Goal: Task Accomplishment & Management: Complete application form

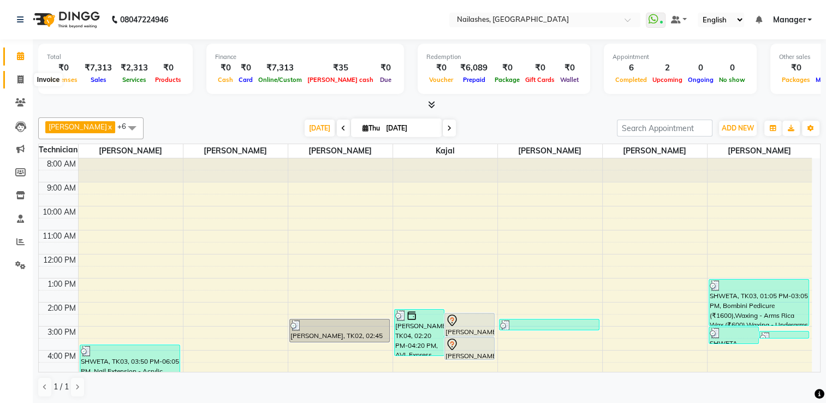
click at [22, 79] on icon at bounding box center [20, 79] width 6 height 8
select select "service"
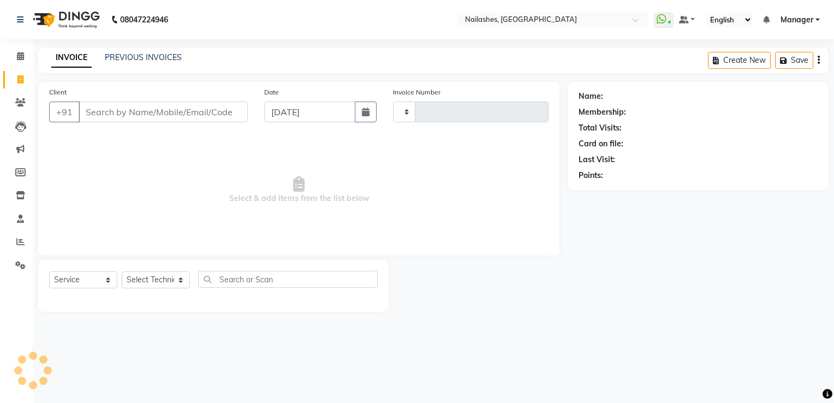
type input "1806"
select select "6579"
click at [127, 106] on input "Client" at bounding box center [163, 112] width 169 height 21
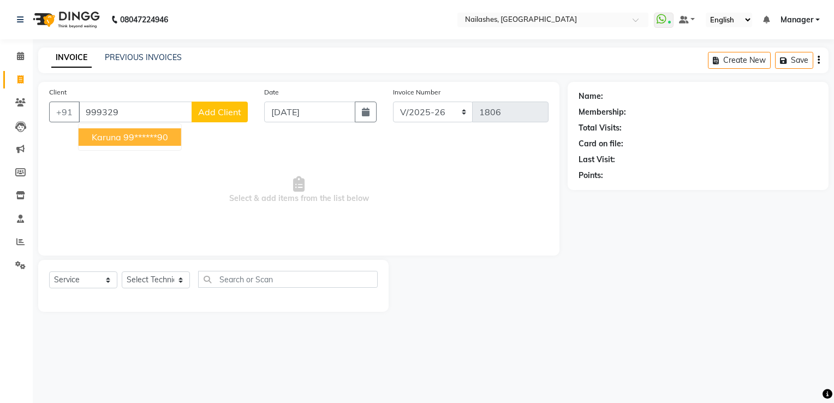
click at [119, 136] on span "karuna" at bounding box center [106, 137] width 29 height 11
type input "99******90"
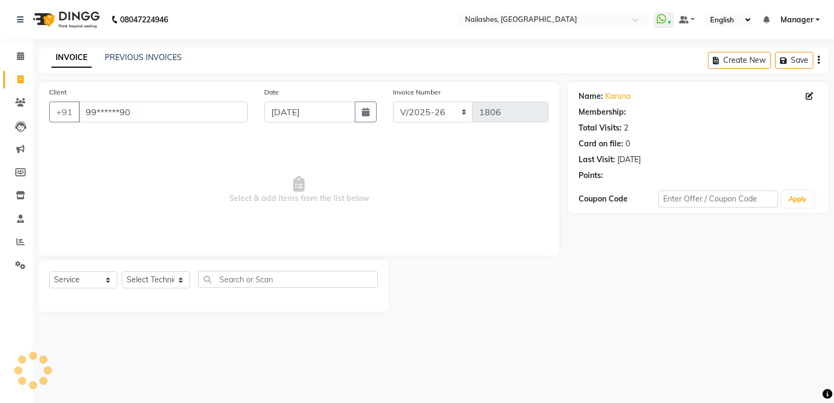
select select "1: Object"
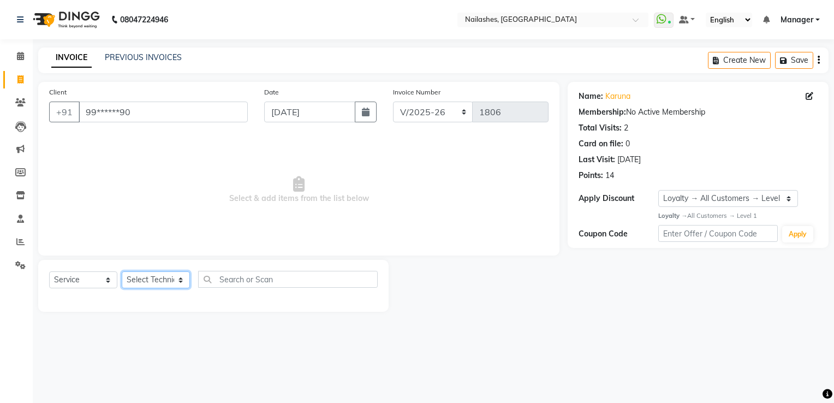
click at [157, 283] on select "Select Technician ARISH [PERSON_NAME] [PERSON_NAME] [PERSON_NAME] [PERSON_NAME]…" at bounding box center [156, 279] width 68 height 17
select select "80708"
click at [122, 272] on select "Select Technician ARISH [PERSON_NAME] [PERSON_NAME] [PERSON_NAME] [PERSON_NAME]…" at bounding box center [156, 279] width 68 height 17
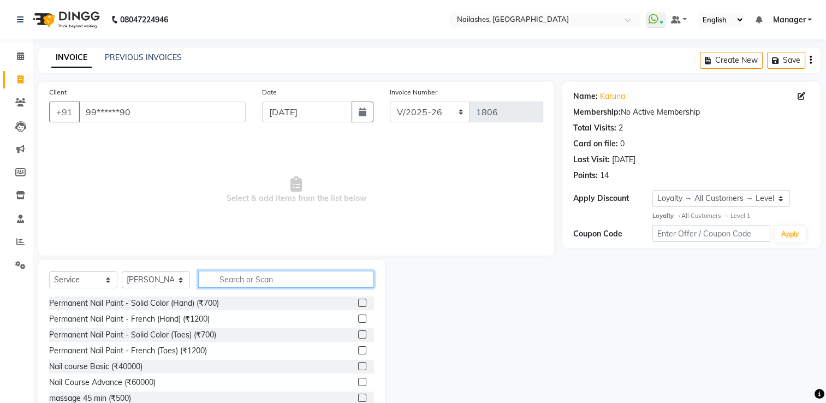
click at [242, 275] on input "text" at bounding box center [286, 279] width 176 height 17
click at [237, 287] on input "text" at bounding box center [286, 279] width 176 height 17
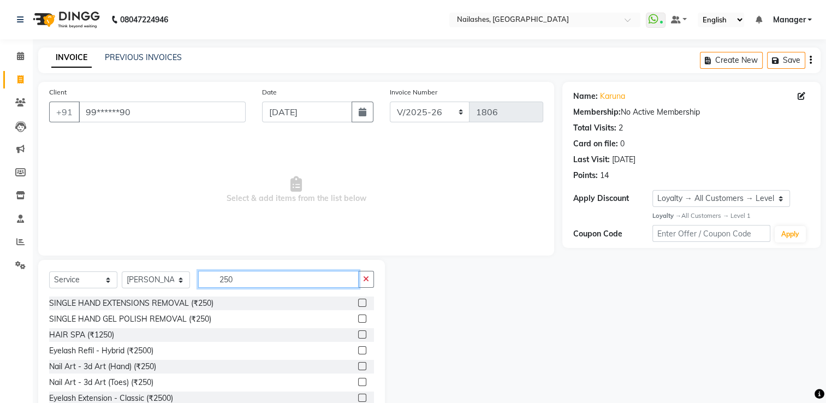
type input "250"
click at [358, 304] on label at bounding box center [362, 303] width 8 height 8
click at [358, 304] on input "checkbox" at bounding box center [361, 303] width 7 height 7
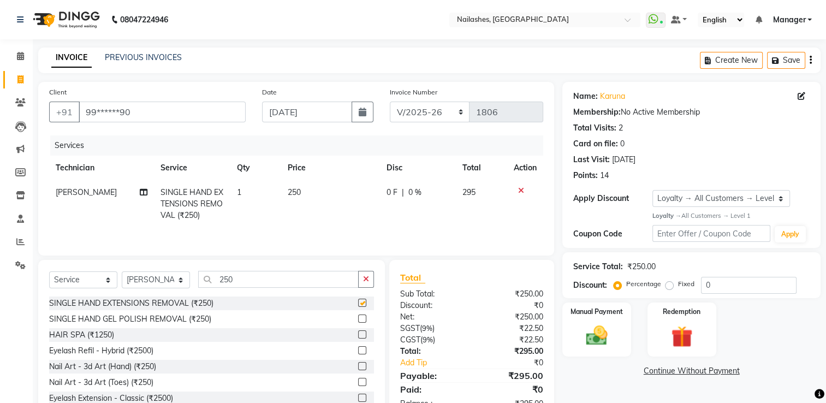
checkbox input "false"
click at [273, 278] on input "250" at bounding box center [278, 279] width 160 height 17
type input "2"
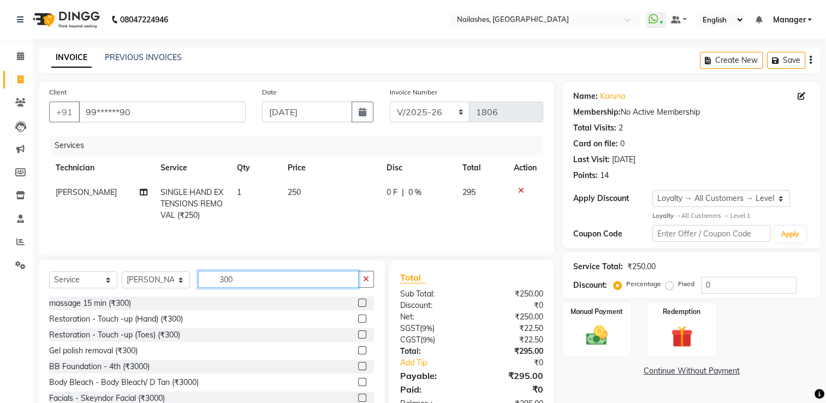
type input "300"
click at [358, 351] on label at bounding box center [362, 350] width 8 height 8
click at [358, 351] on input "checkbox" at bounding box center [361, 350] width 7 height 7
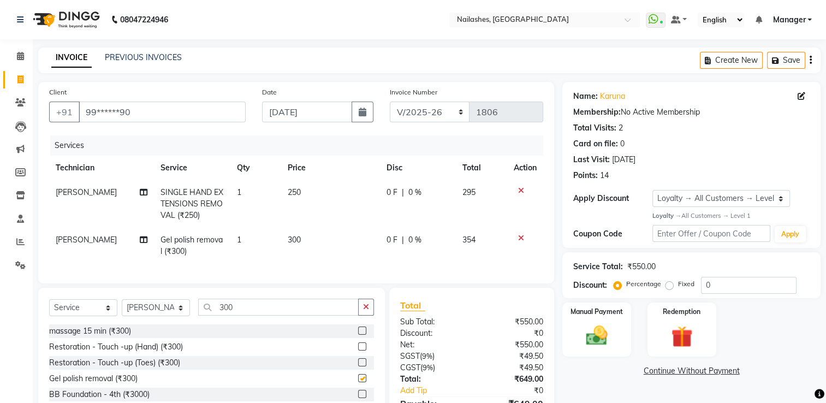
checkbox input "false"
click at [295, 236] on span "300" at bounding box center [294, 240] width 13 height 10
select select "80708"
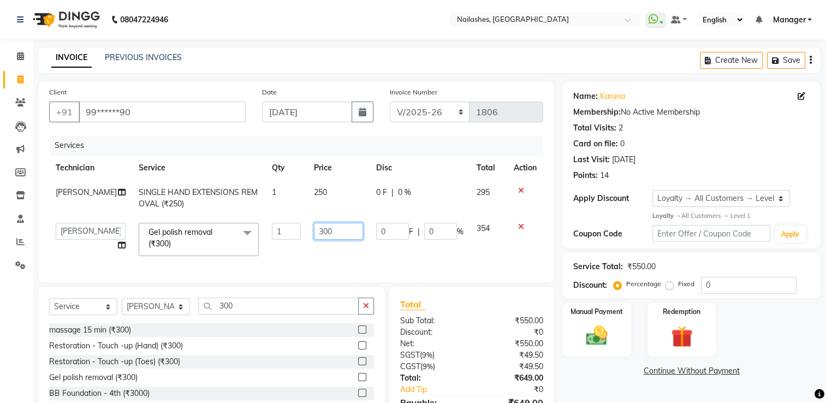
click at [316, 233] on input "300" at bounding box center [338, 231] width 49 height 17
click at [314, 230] on input "00" at bounding box center [338, 231] width 49 height 17
type input "150"
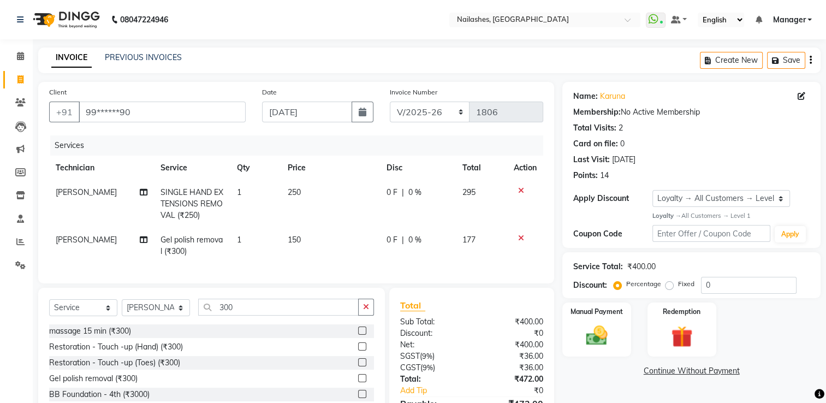
click at [318, 264] on div "Services Technician Service Qty Price Disc Total Action Arvind SINGLE HAND EXTE…" at bounding box center [296, 203] width 494 height 137
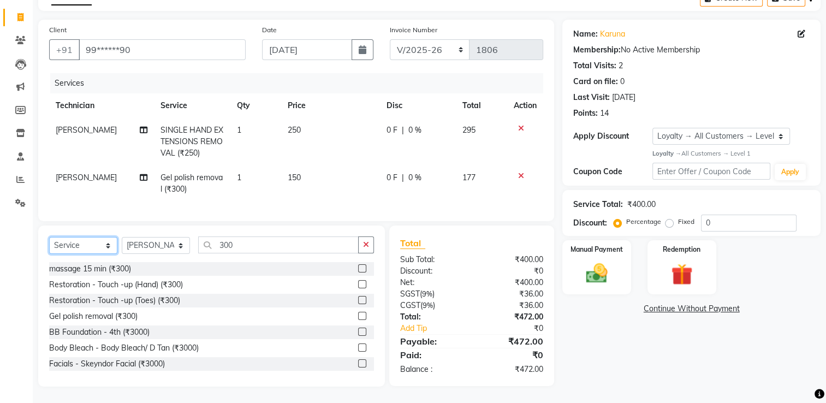
click at [92, 246] on select "Select Service Product Membership Package Voucher Prepaid Gift Card" at bounding box center [83, 245] width 68 height 17
select select "product"
click at [49, 238] on select "Select Service Product Membership Package Voucher Prepaid Gift Card" at bounding box center [83, 245] width 68 height 17
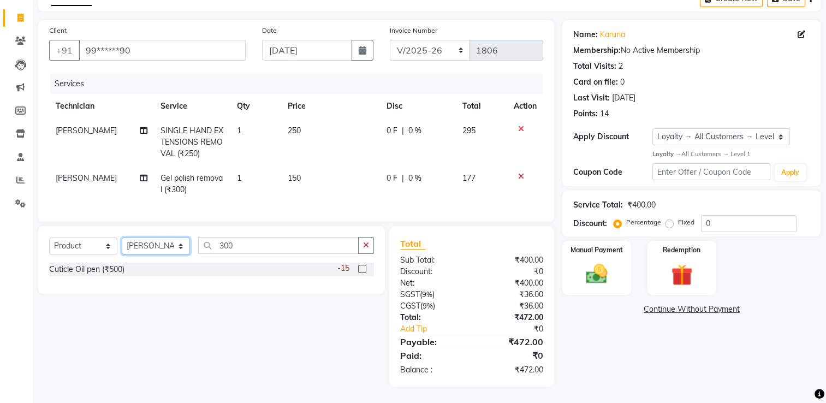
click at [138, 251] on select "Select Technician ARISH [PERSON_NAME] [PERSON_NAME] [PERSON_NAME] [PERSON_NAME]…" at bounding box center [156, 245] width 68 height 17
select select "84841"
click at [122, 238] on select "Select Technician ARISH [PERSON_NAME] [PERSON_NAME] [PERSON_NAME] [PERSON_NAME]…" at bounding box center [156, 245] width 68 height 17
click at [360, 266] on label at bounding box center [362, 269] width 8 height 8
click at [360, 266] on input "checkbox" at bounding box center [361, 269] width 7 height 7
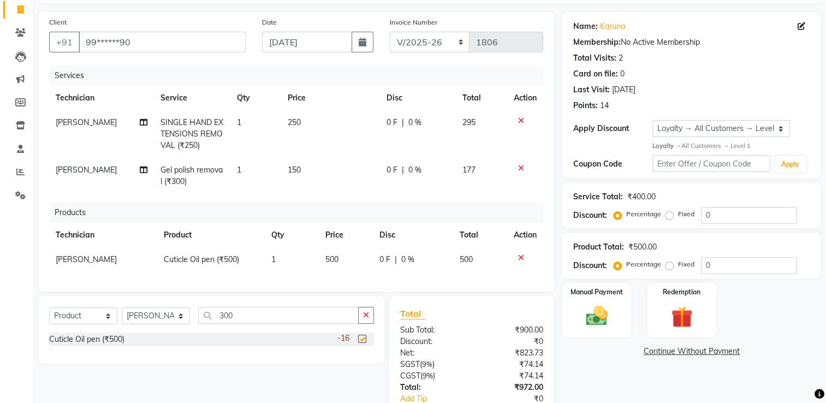
checkbox input "false"
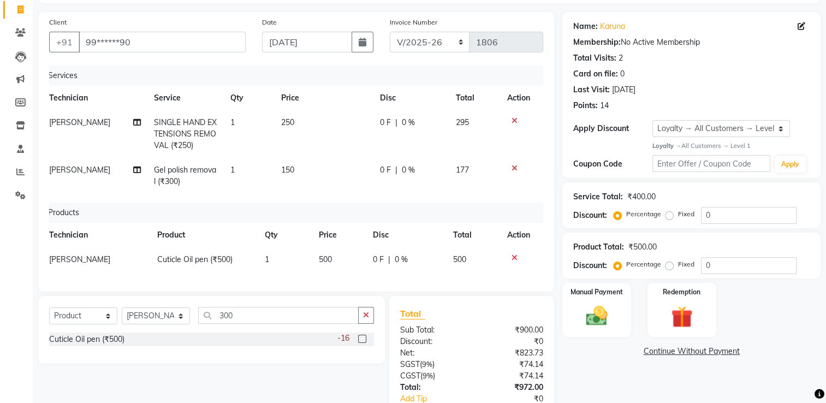
scroll to position [148, 0]
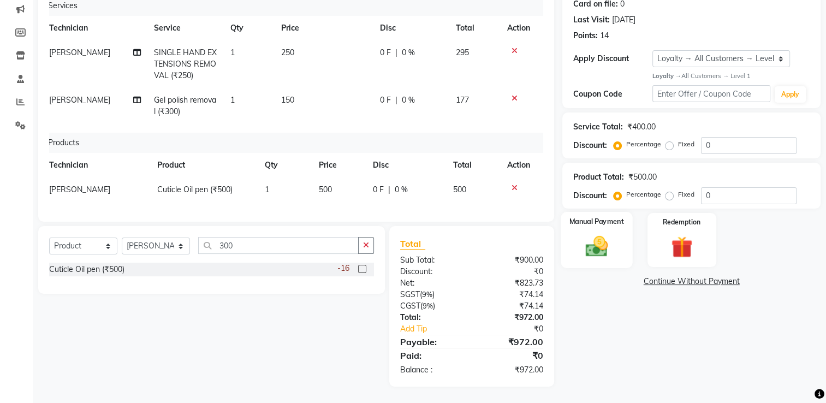
click at [584, 233] on img at bounding box center [597, 246] width 37 height 26
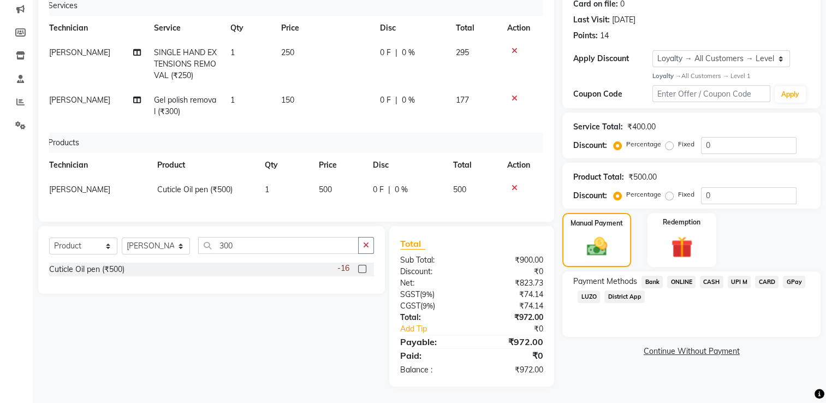
click at [766, 276] on span "CARD" at bounding box center [766, 282] width 23 height 13
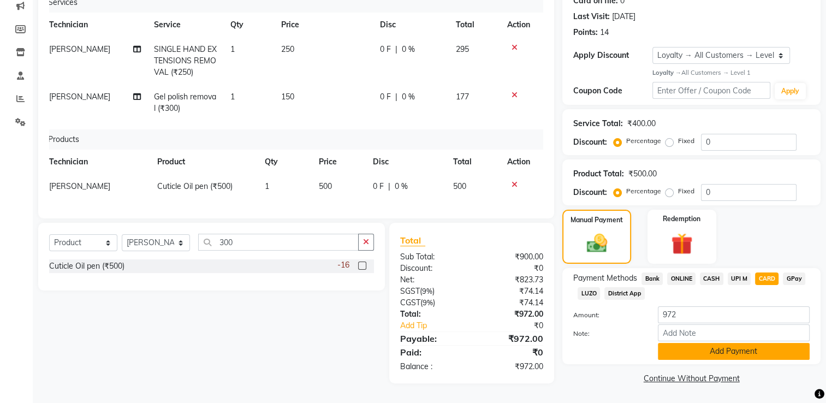
click at [721, 347] on button "Add Payment" at bounding box center [734, 351] width 152 height 17
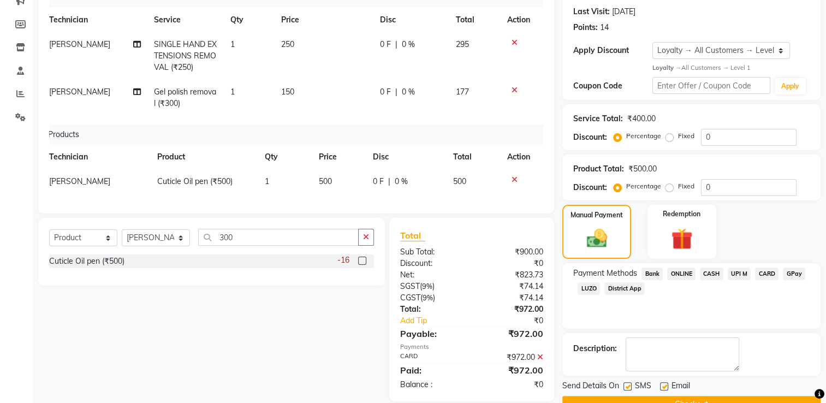
scroll to position [225, 0]
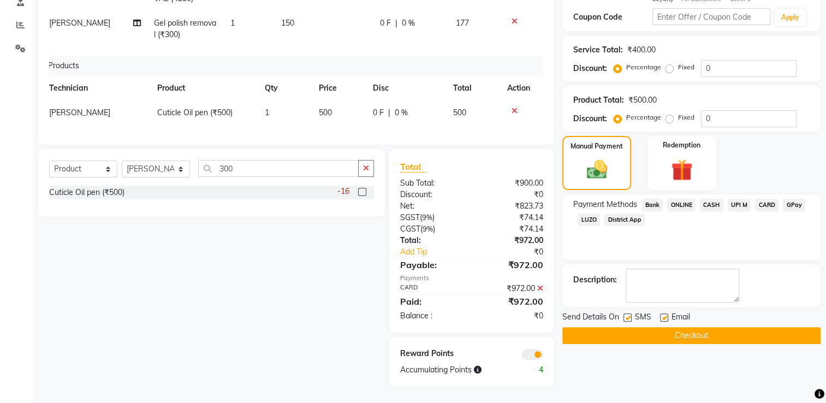
click at [673, 328] on button "Checkout" at bounding box center [691, 335] width 258 height 17
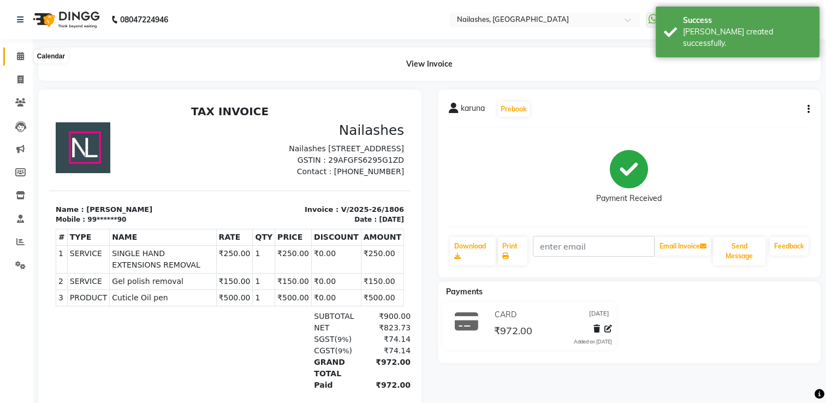
click at [19, 53] on icon at bounding box center [20, 56] width 7 height 8
